Goal: Information Seeking & Learning: Learn about a topic

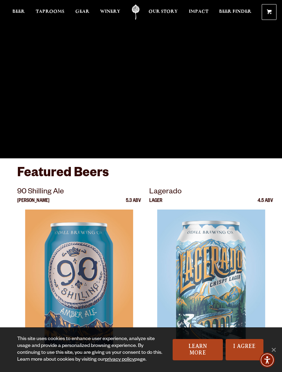
click at [54, 14] on span "Taprooms" at bounding box center [50, 11] width 29 height 5
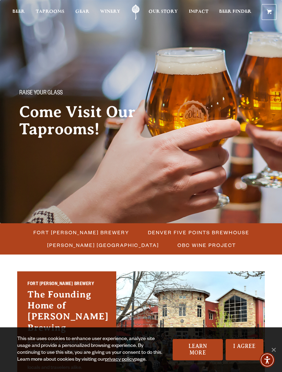
click at [103, 233] on span "Fort [PERSON_NAME] Brewery" at bounding box center [81, 233] width 96 height 10
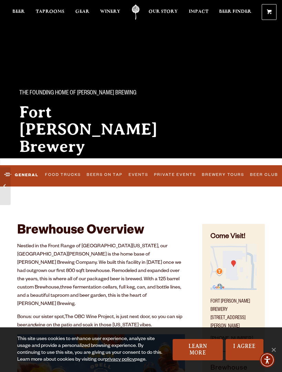
click at [141, 174] on link "Events" at bounding box center [138, 175] width 24 height 14
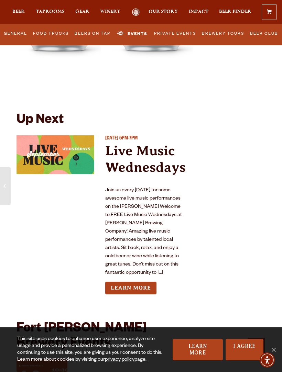
scroll to position [3040, 0]
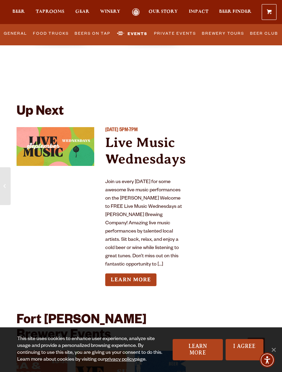
click at [148, 274] on link "Learn More" at bounding box center [130, 280] width 51 height 13
